Goal: Information Seeking & Learning: Learn about a topic

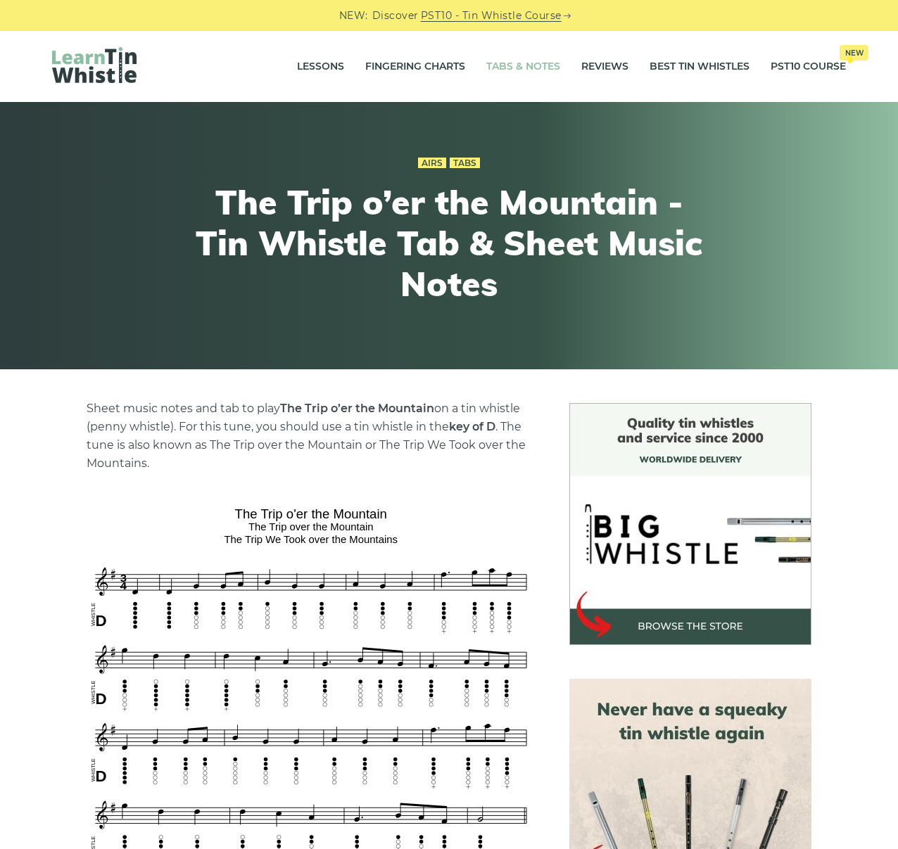
click at [504, 61] on link "Tabs & Notes" at bounding box center [523, 66] width 74 height 35
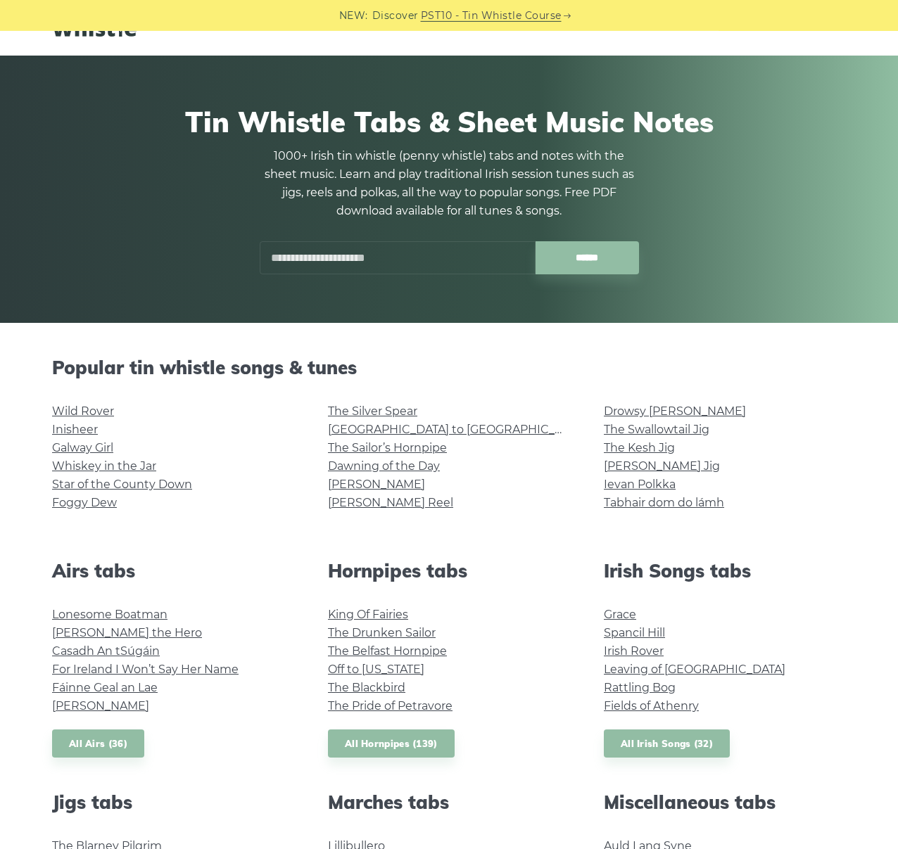
scroll to position [79, 0]
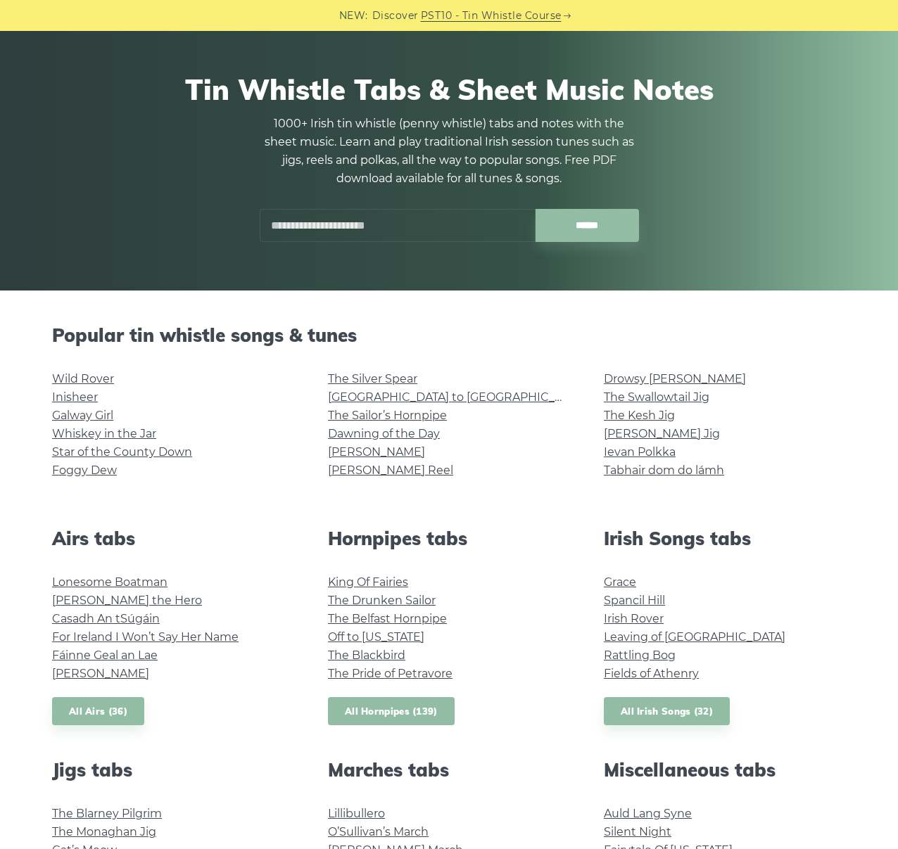
click at [369, 717] on link "All Hornpipes (139)" at bounding box center [391, 711] width 127 height 29
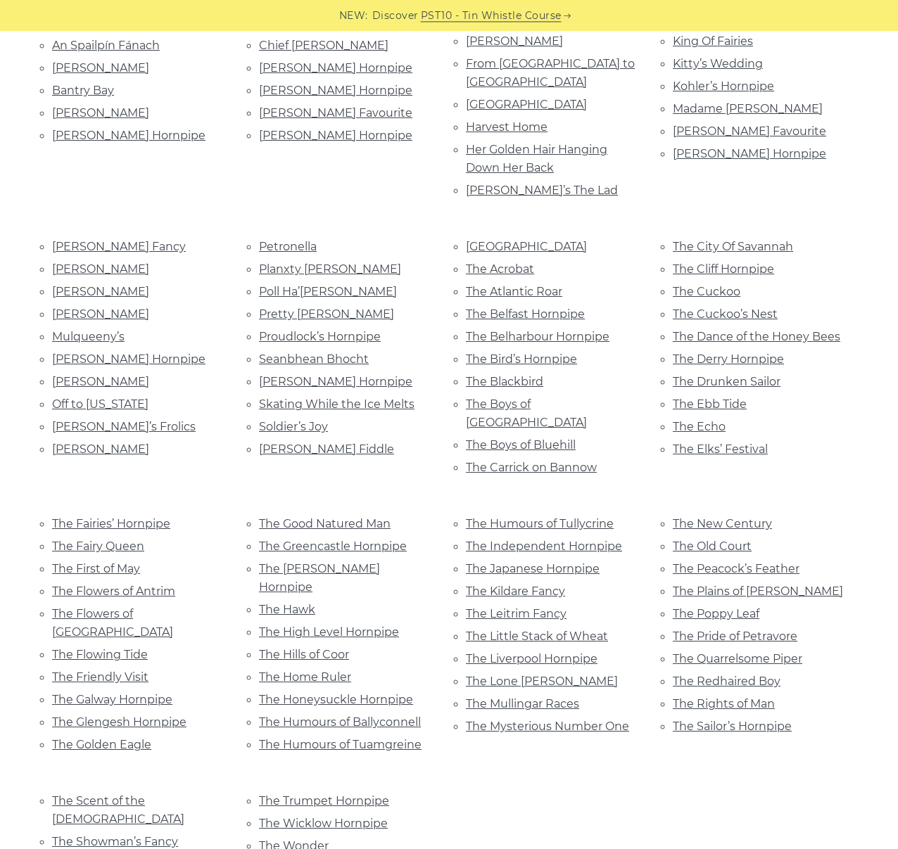
scroll to position [394, 0]
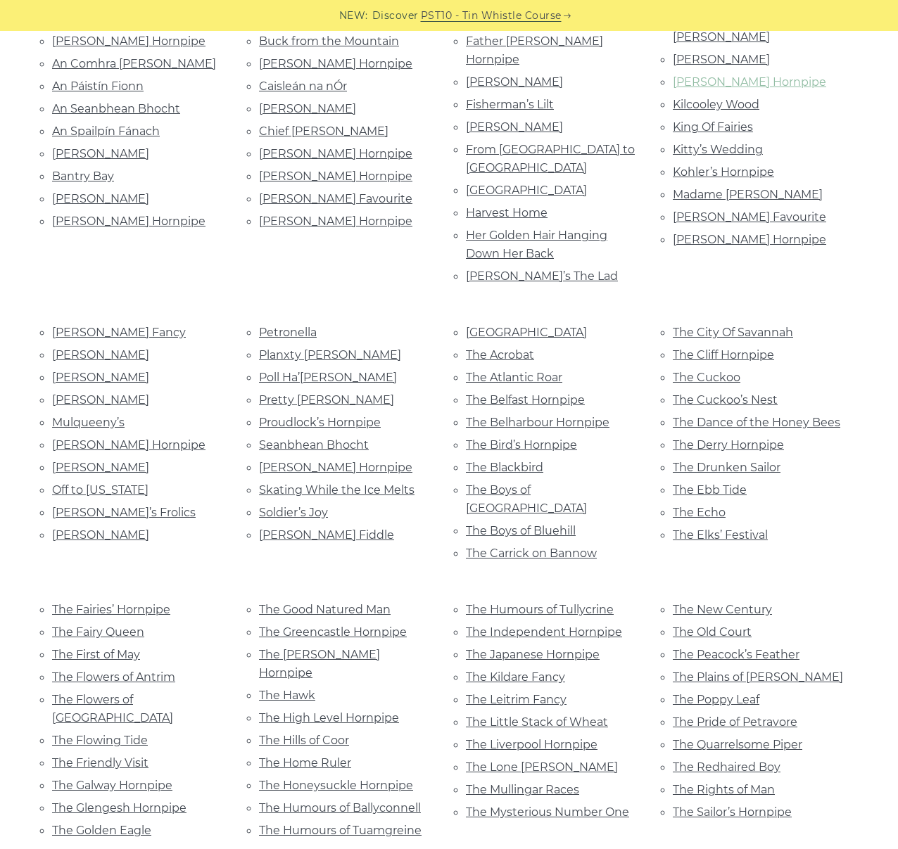
drag, startPoint x: 732, startPoint y: 73, endPoint x: 716, endPoint y: 57, distance: 22.9
click at [728, 53] on link "Johnnie Cope" at bounding box center [721, 59] width 97 height 13
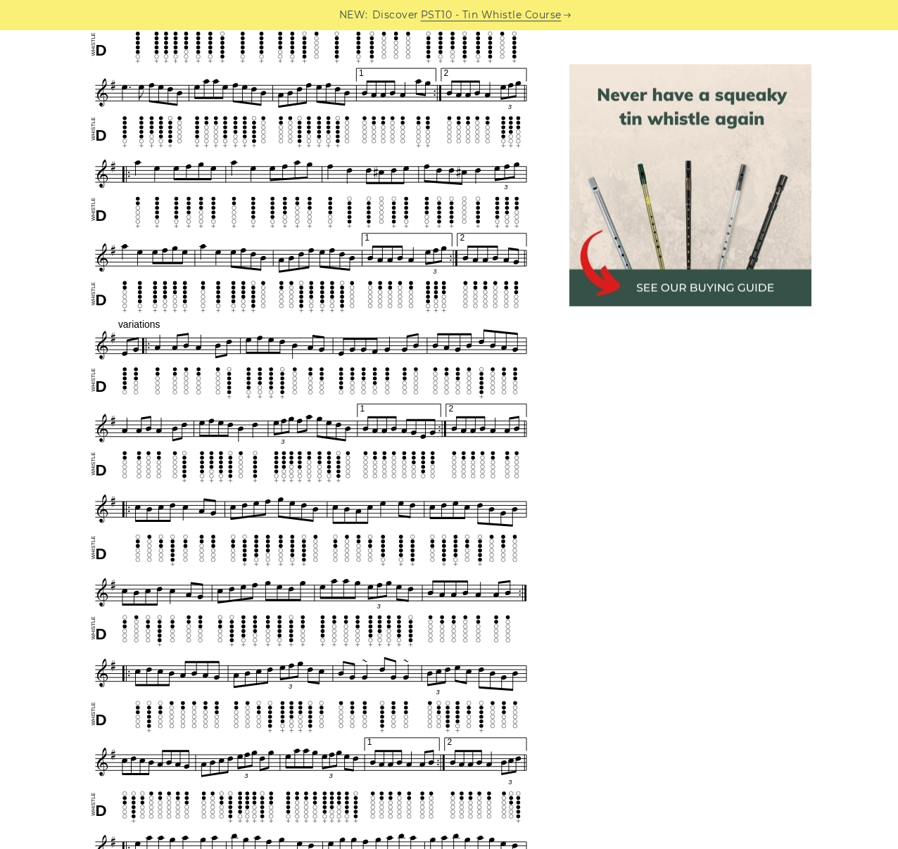
scroll to position [1212, 0]
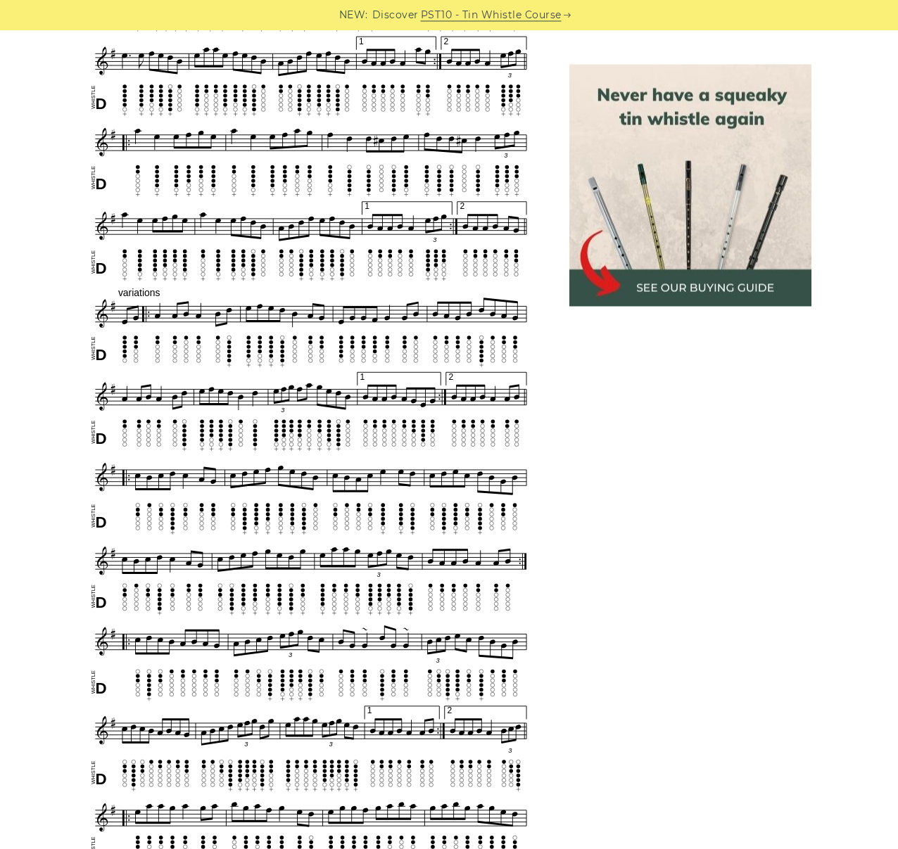
click at [42, 337] on div "Sheet music notes and tab to play Johnnie Cope on a tin whistle (penny whistle)…" at bounding box center [449, 506] width 828 height 2630
click at [824, 483] on aside at bounding box center [690, 494] width 276 height 2606
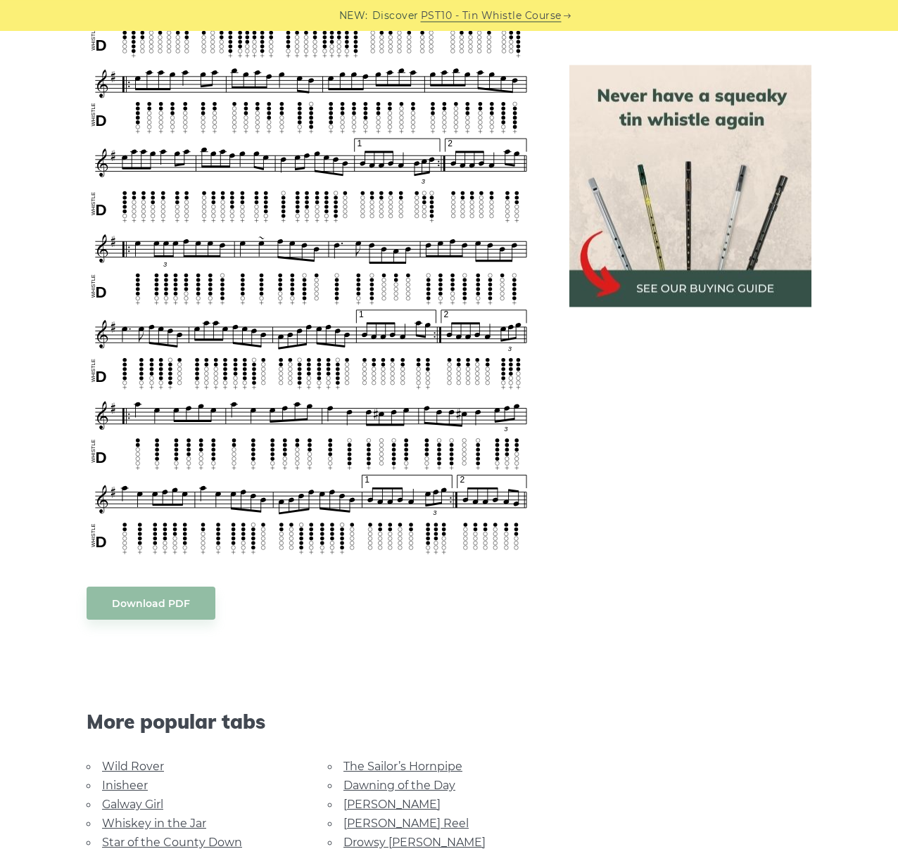
scroll to position [1921, 0]
